Goal: Find specific page/section: Find specific page/section

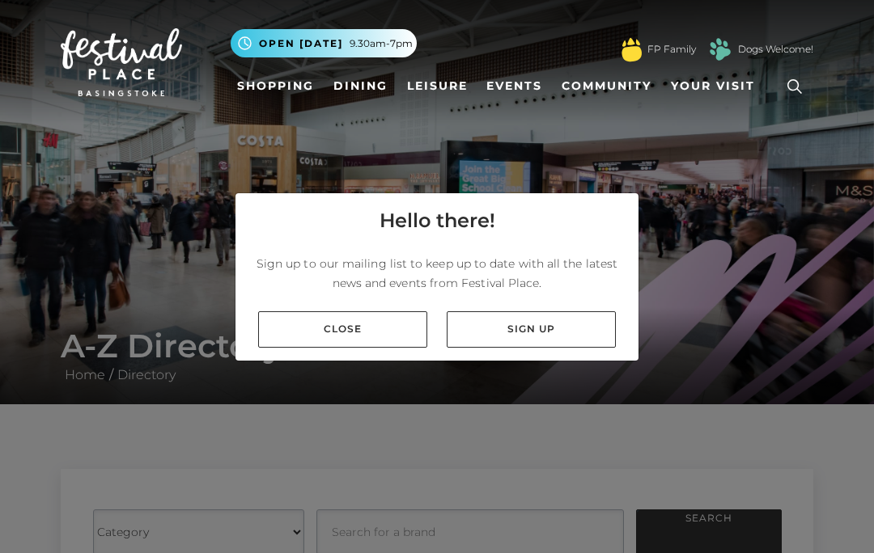
click at [398, 348] on link "Close" at bounding box center [342, 330] width 169 height 36
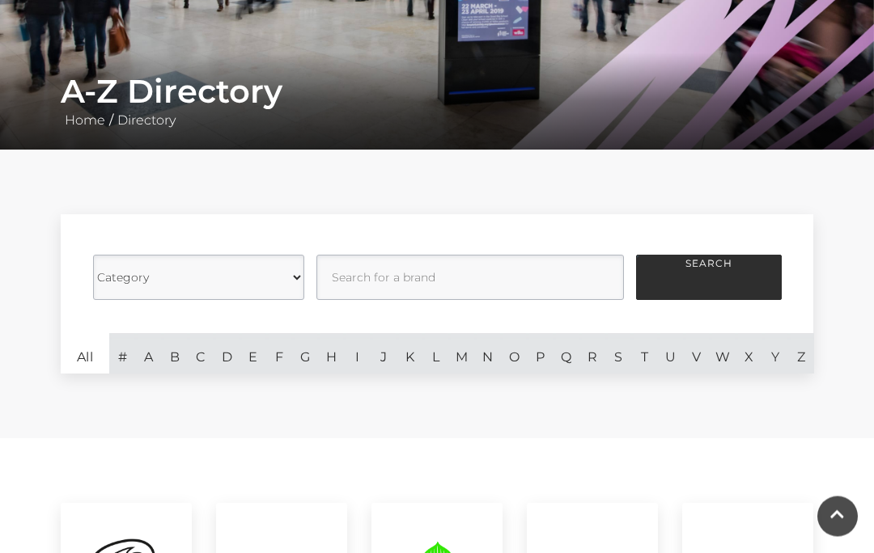
scroll to position [263, 0]
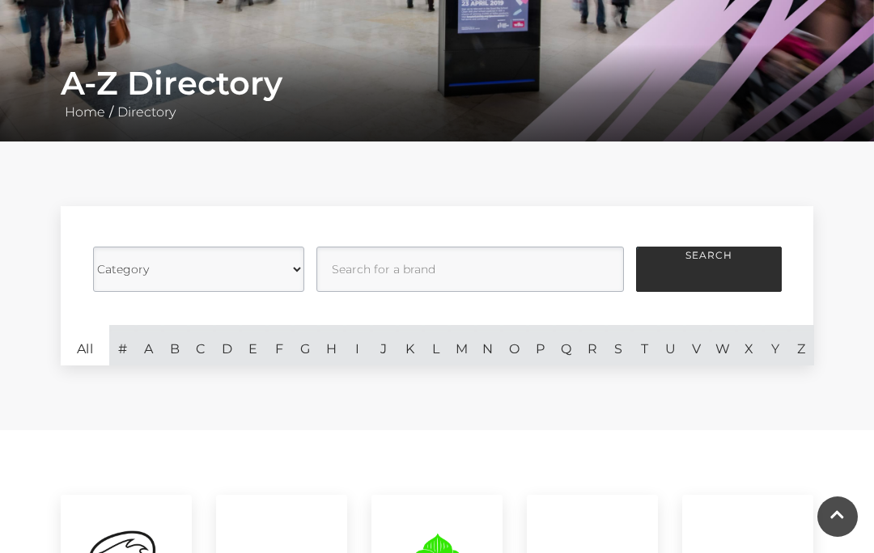
click at [338, 346] on link "H" at bounding box center [331, 345] width 26 height 40
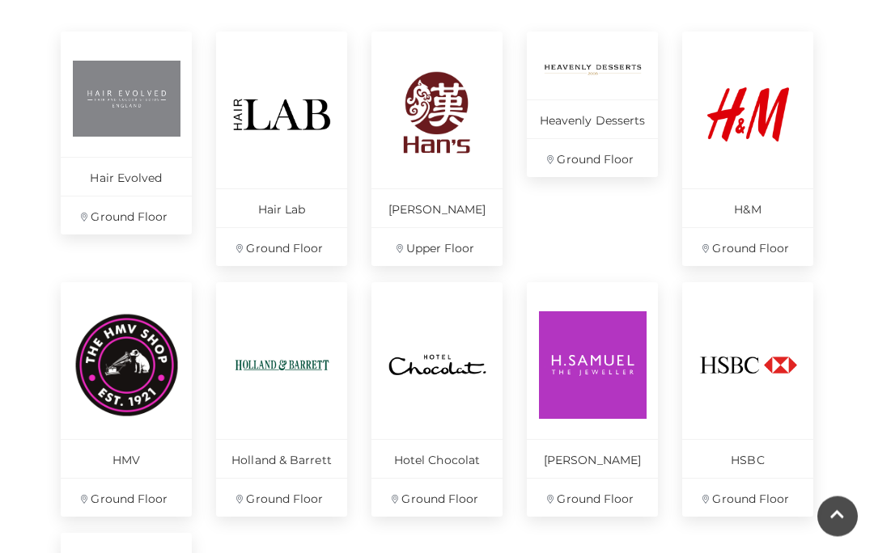
scroll to position [727, 0]
click at [311, 502] on p "Ground Floor" at bounding box center [281, 497] width 131 height 39
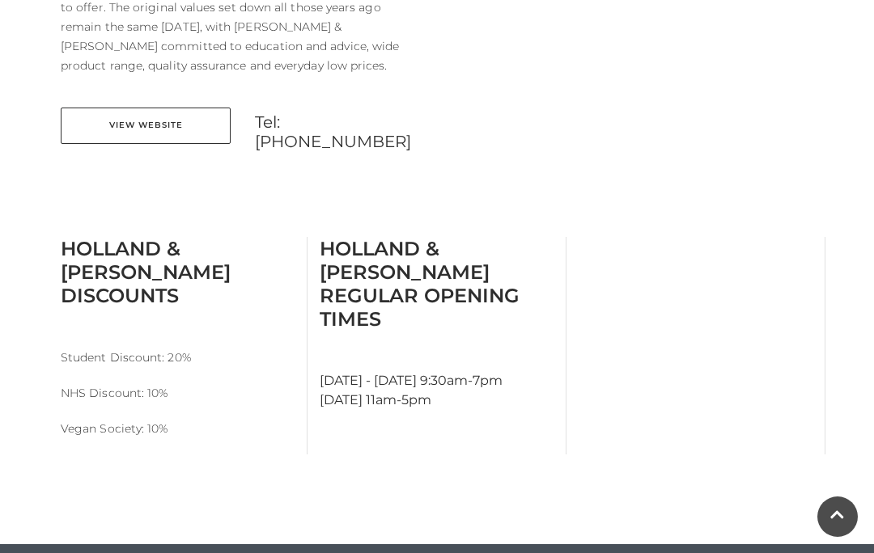
scroll to position [719, 0]
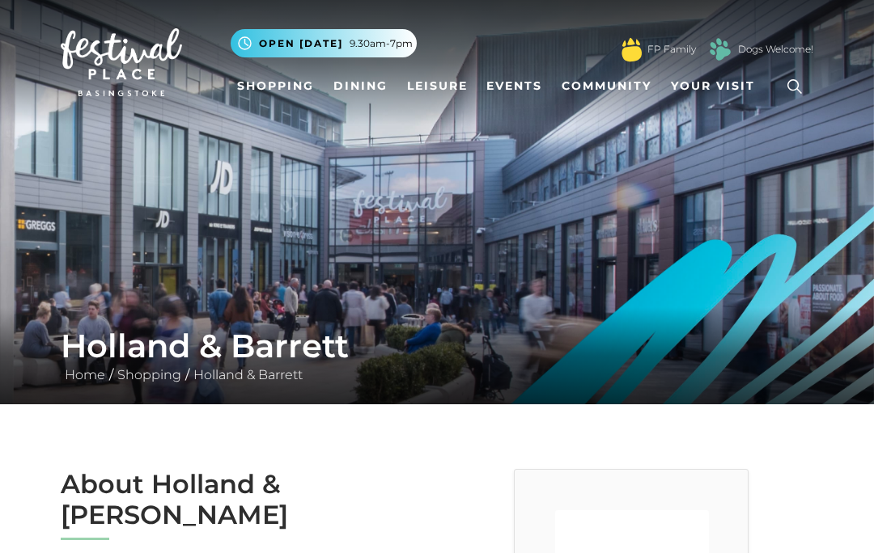
scroll to position [1209, 0]
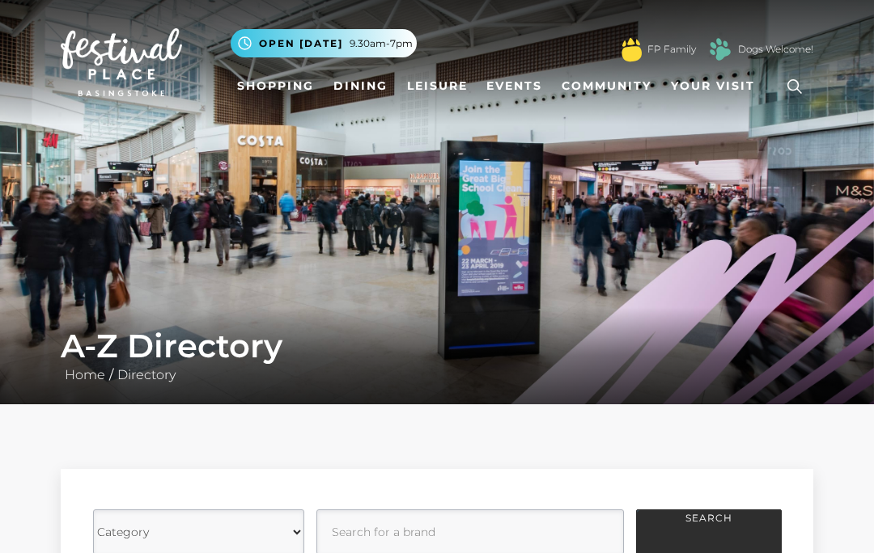
scroll to position [333, 0]
